Goal: Information Seeking & Learning: Learn about a topic

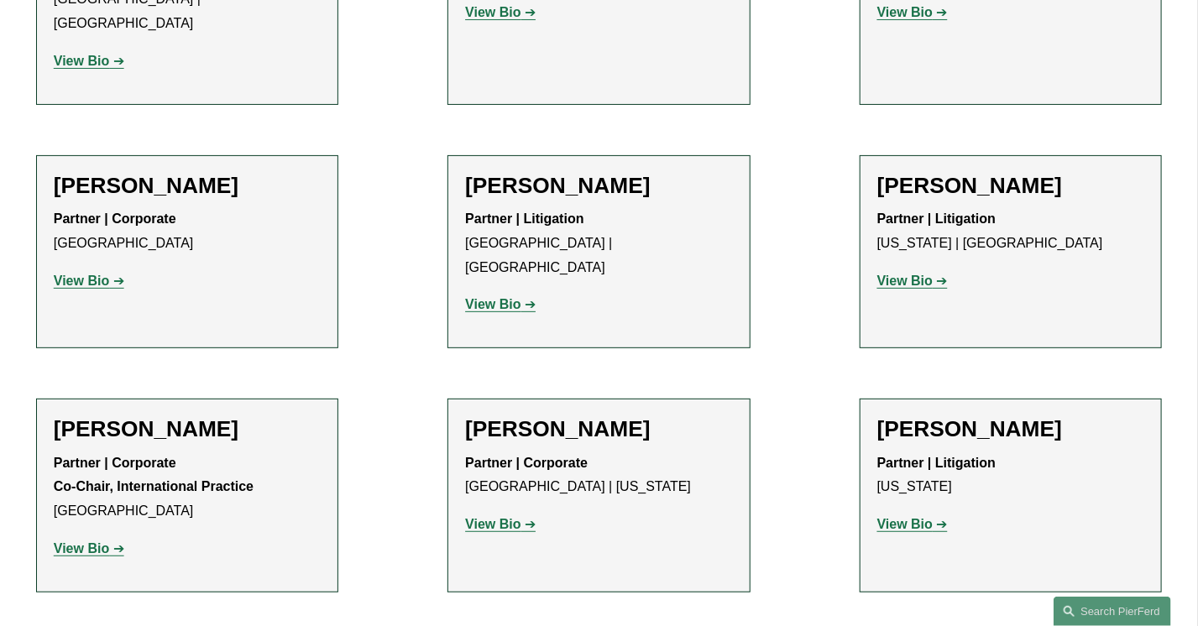
scroll to position [11530, 0]
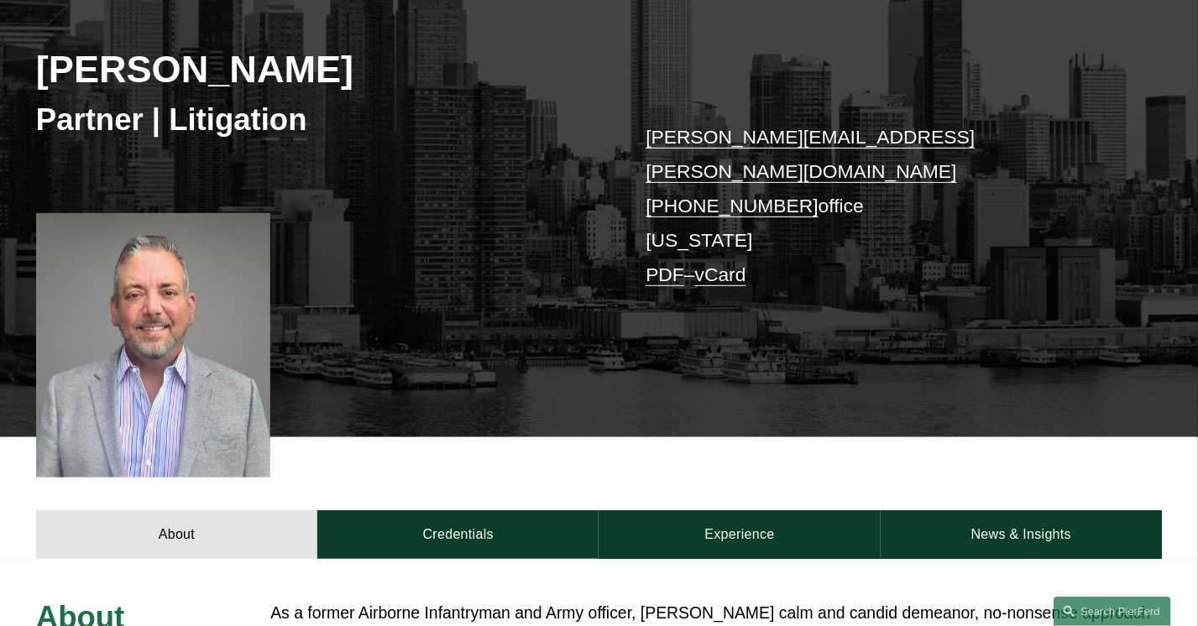
scroll to position [252, 0]
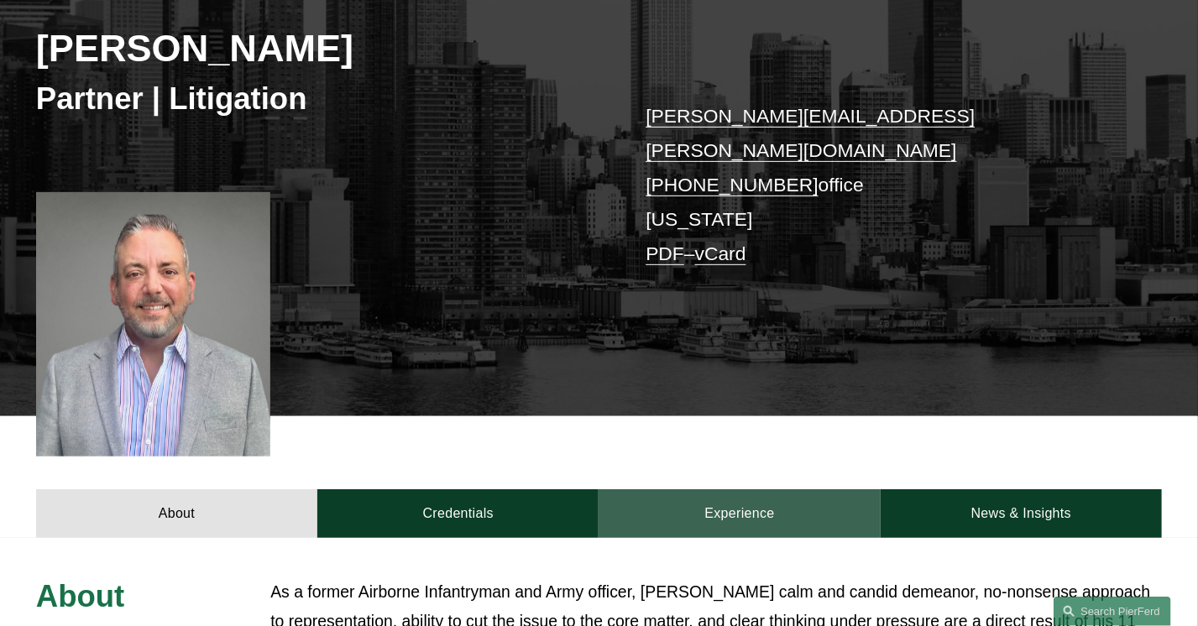
click at [737, 491] on link "Experience" at bounding box center [739, 513] width 281 height 49
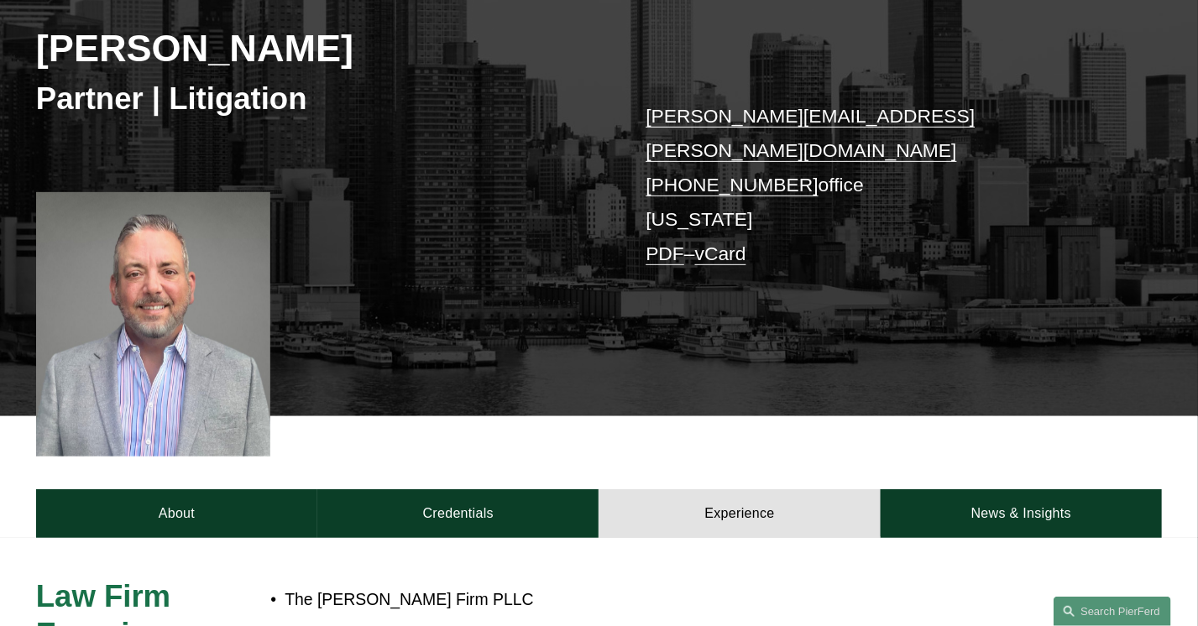
scroll to position [420, 0]
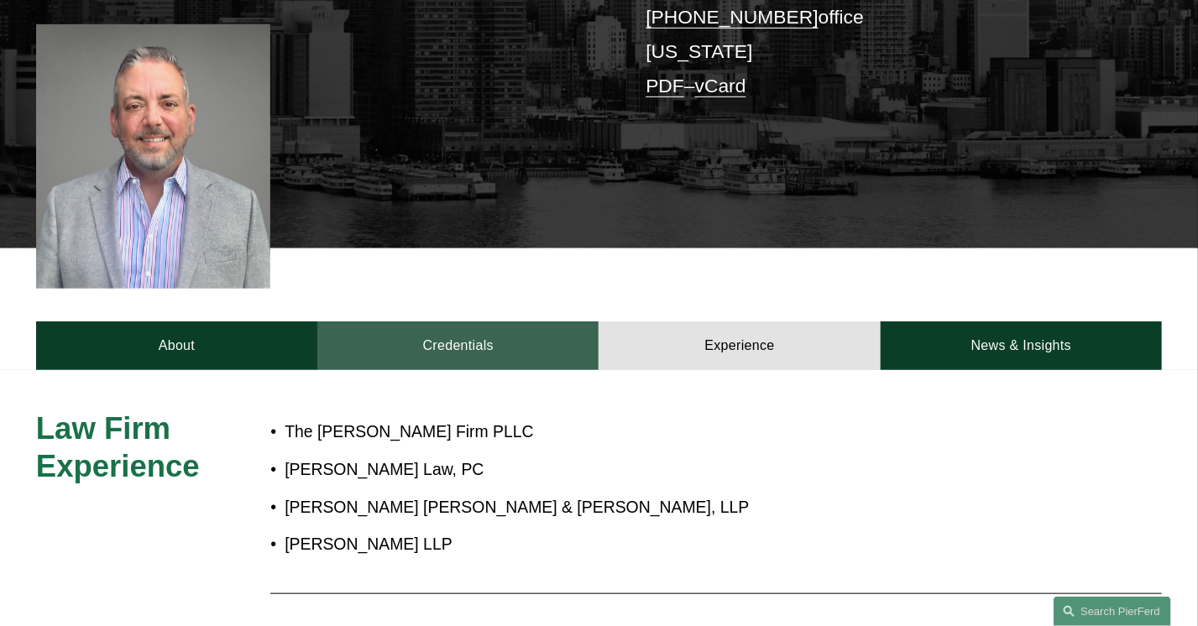
click at [466, 324] on link "Credentials" at bounding box center [457, 346] width 281 height 49
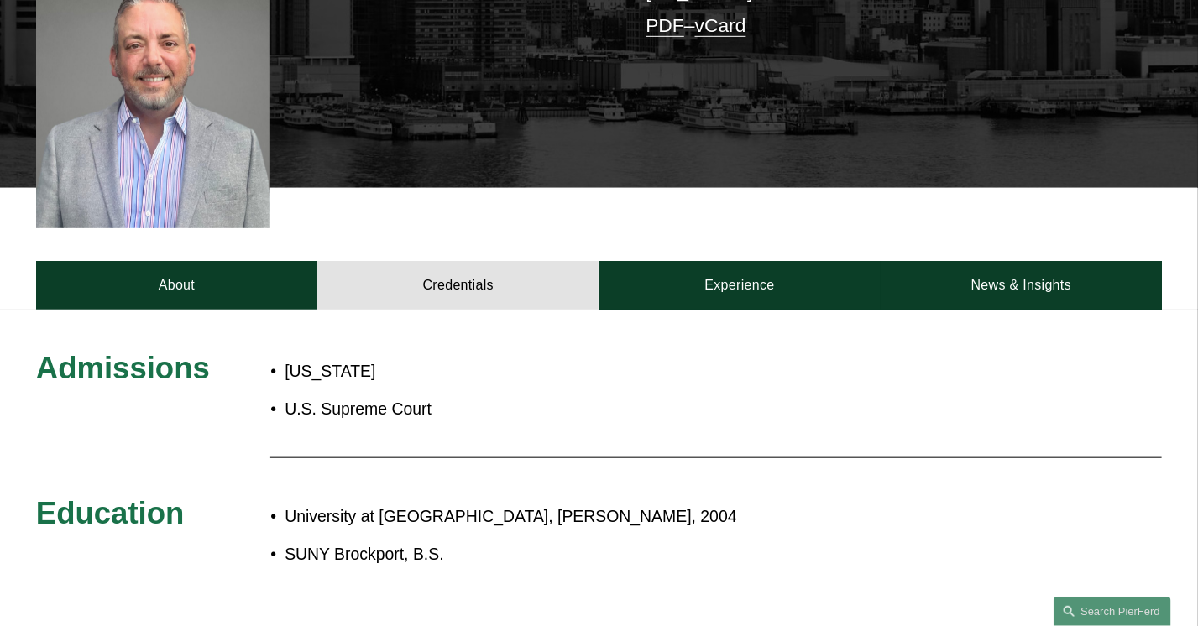
scroll to position [504, 0]
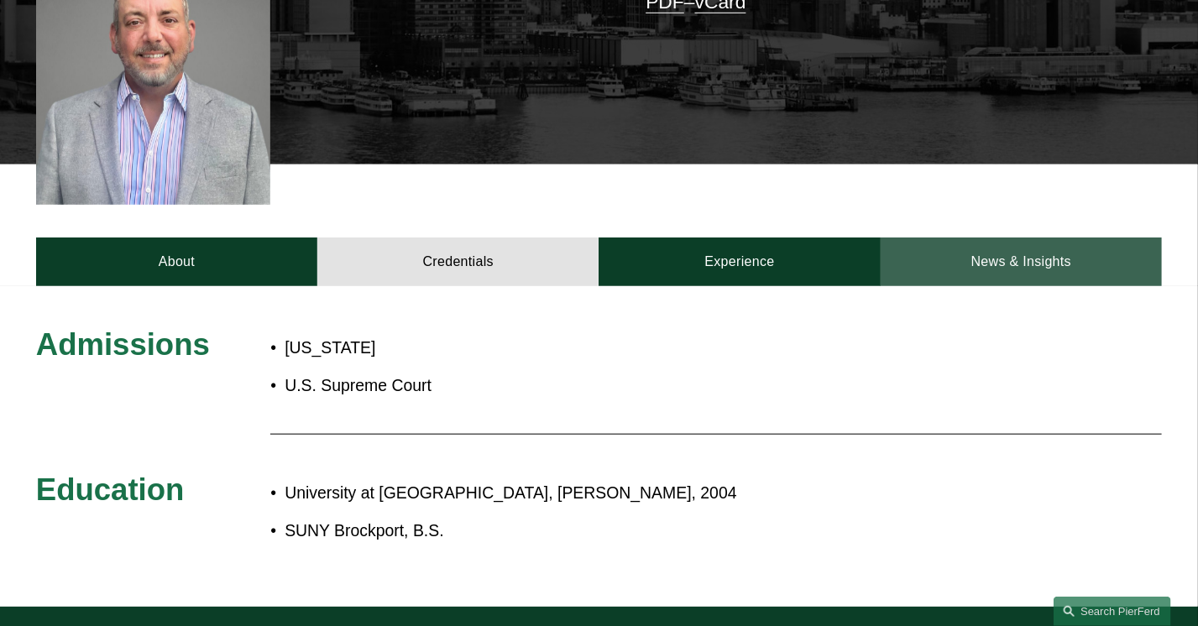
click at [1039, 238] on link "News & Insights" at bounding box center [1021, 262] width 281 height 49
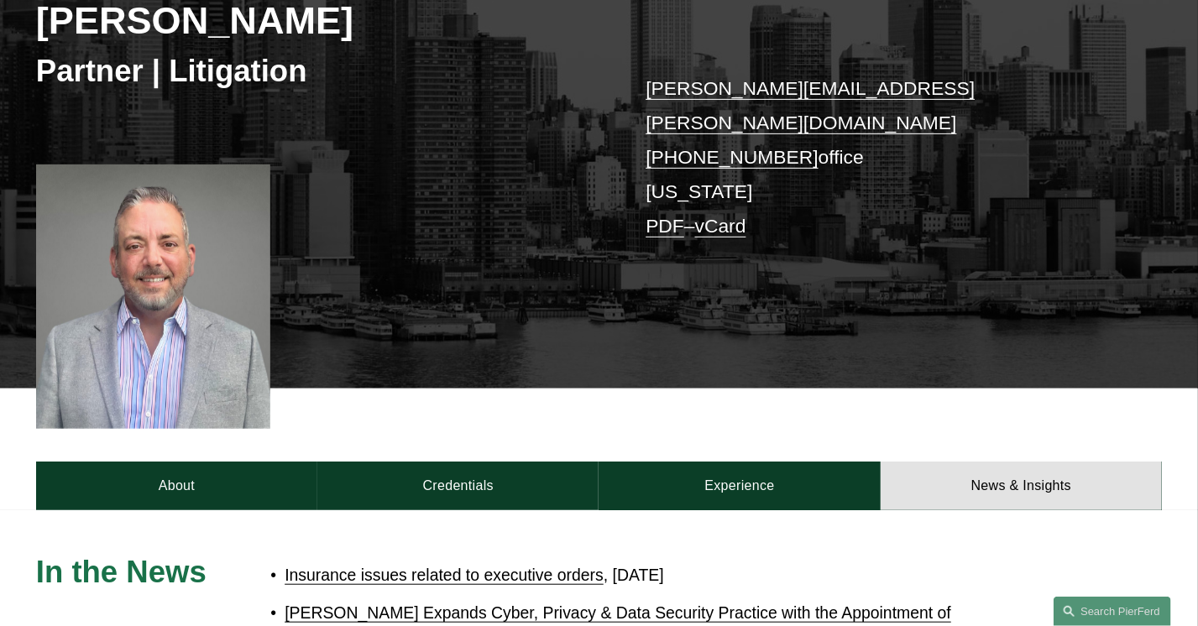
scroll to position [279, 0]
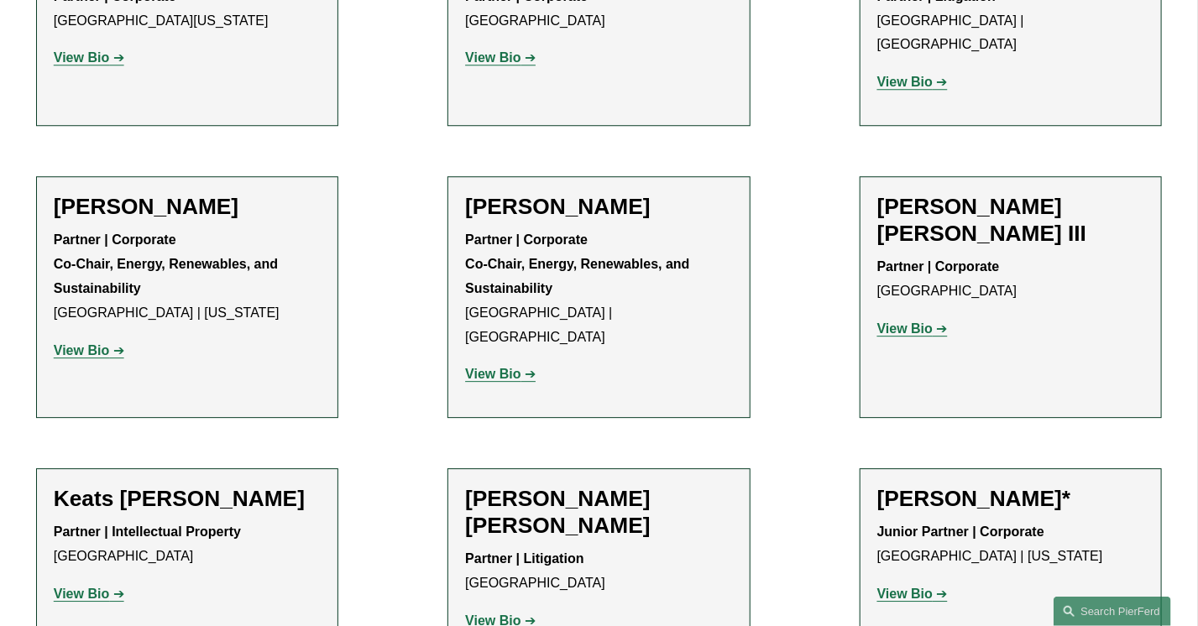
scroll to position [16064, 0]
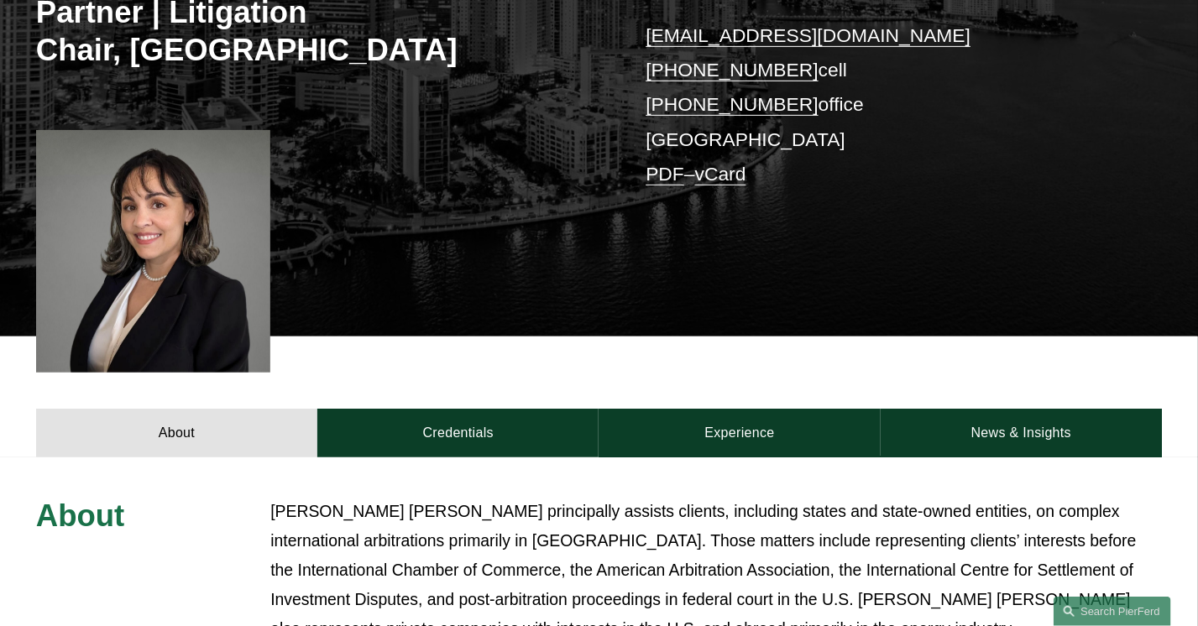
scroll to position [336, 0]
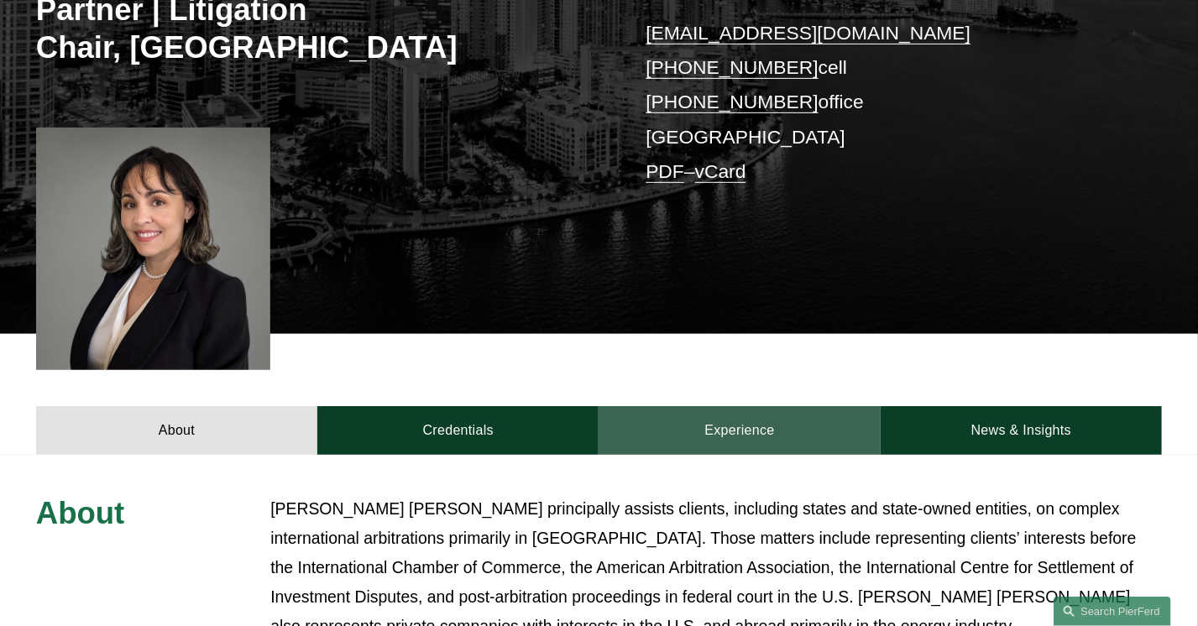
click at [749, 436] on link "Experience" at bounding box center [739, 430] width 281 height 49
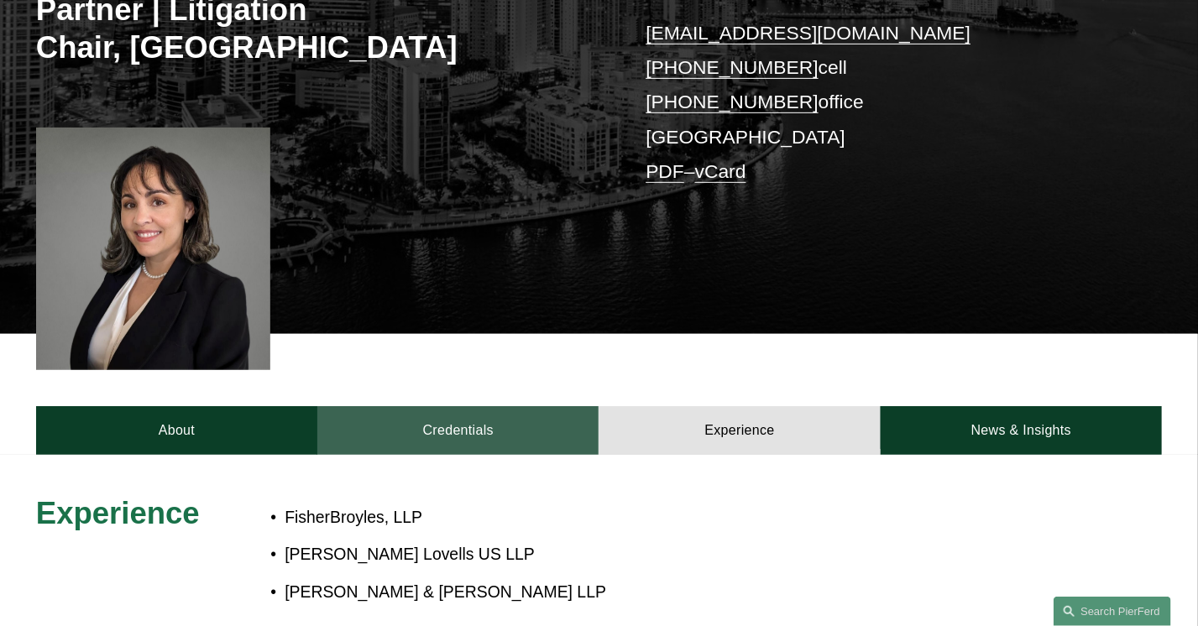
click at [458, 432] on link "Credentials" at bounding box center [457, 430] width 281 height 49
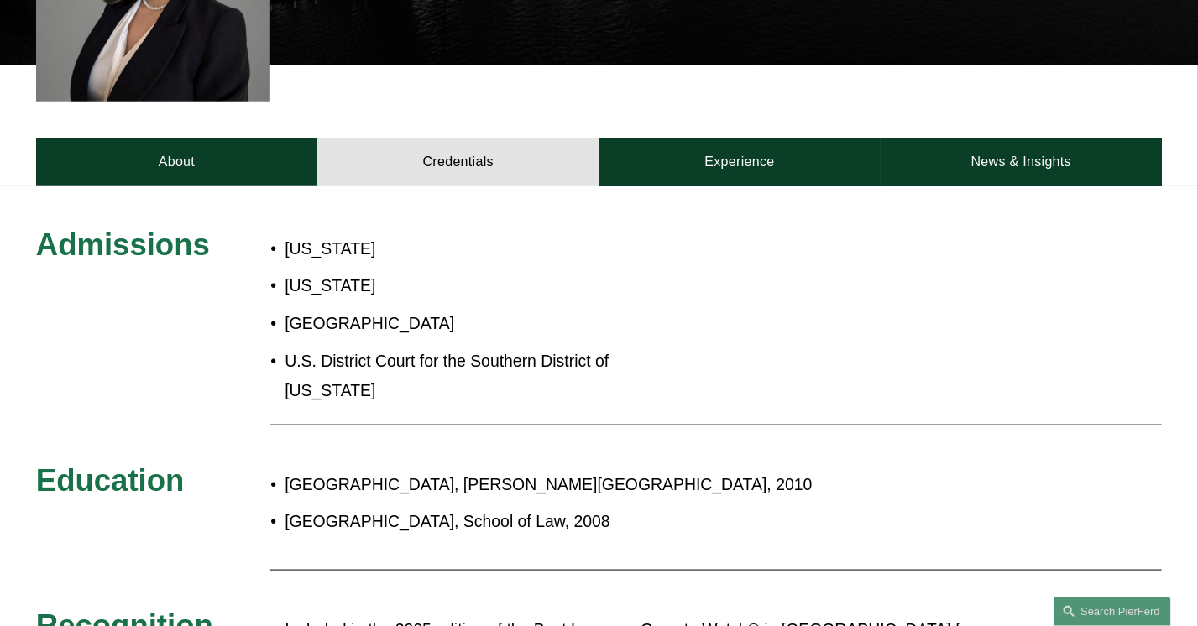
scroll to position [672, 0]
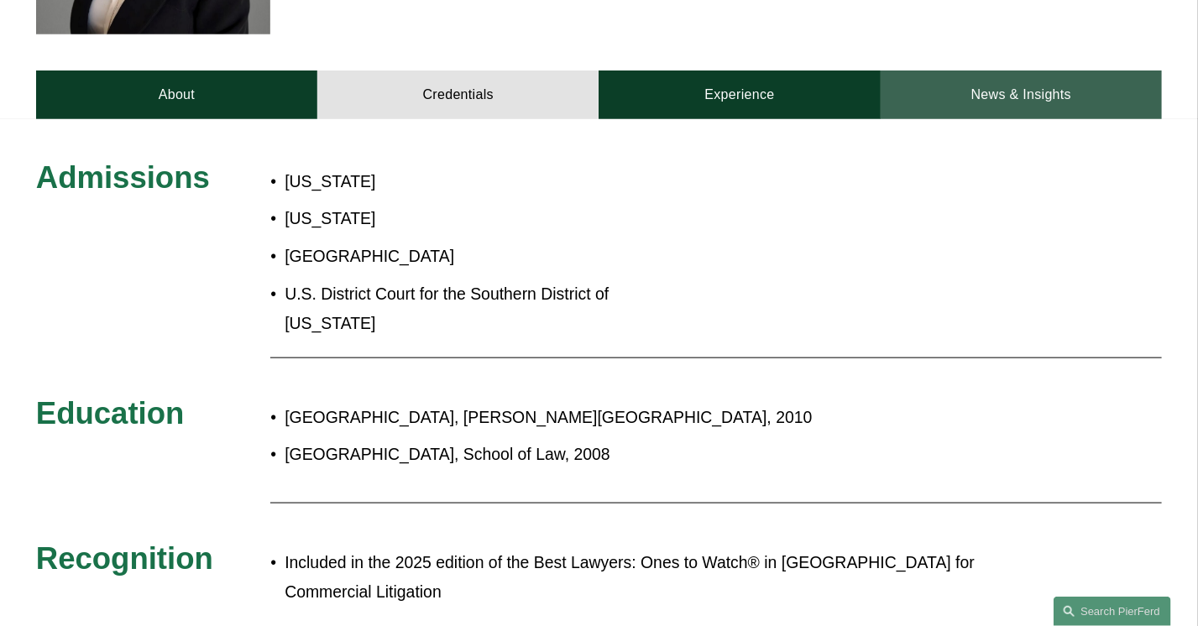
click at [1028, 95] on link "News & Insights" at bounding box center [1021, 95] width 281 height 49
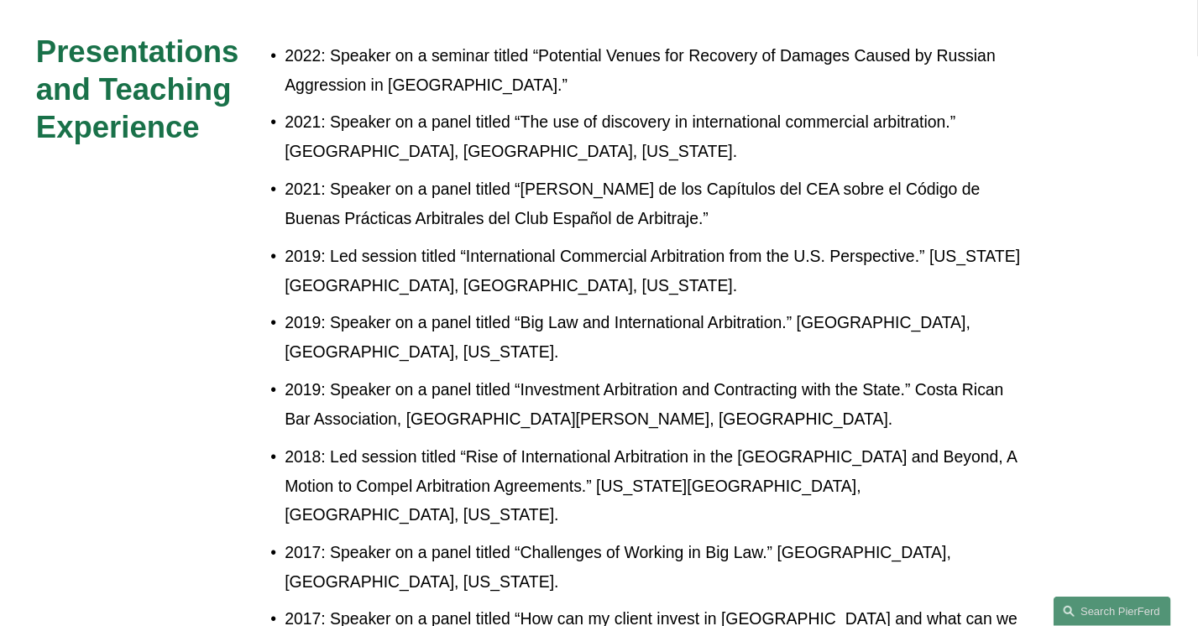
scroll to position [475, 0]
